Goal: Book appointment/travel/reservation

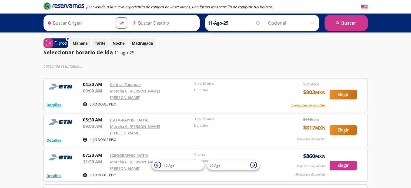
type input "[GEOGRAPHIC_DATA], [GEOGRAPHIC_DATA]"
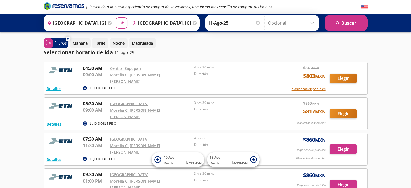
click at [94, 24] on input "[GEOGRAPHIC_DATA], [GEOGRAPHIC_DATA]" at bounding box center [75, 23] width 61 height 14
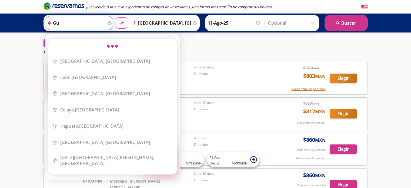
type input "g"
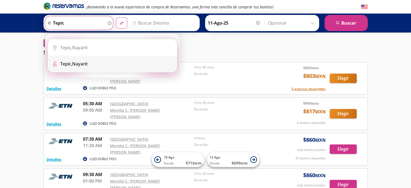
click at [79, 67] on li "Terminal Icon" at bounding box center [112, 64] width 129 height 16
type input "Tepic, Nayarit"
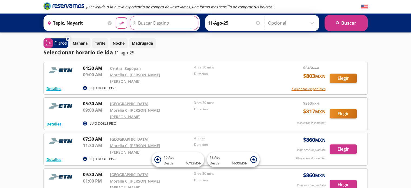
click at [153, 24] on input "Destino" at bounding box center [163, 23] width 67 height 14
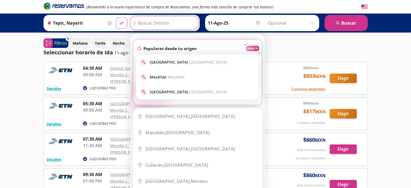
click at [152, 24] on input "Destino" at bounding box center [163, 23] width 67 height 14
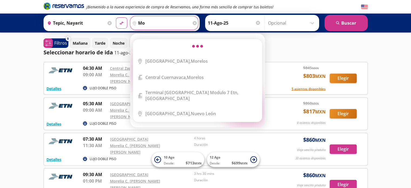
type input "m"
